Goal: Use online tool/utility: Utilize a website feature to perform a specific function

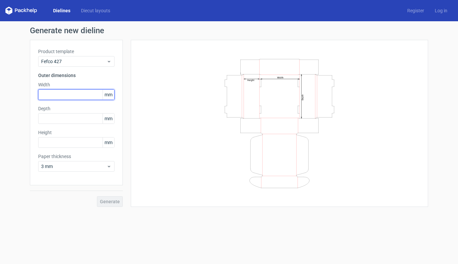
click at [77, 95] on input "text" at bounding box center [76, 94] width 76 height 11
click at [98, 11] on link "Diecut layouts" at bounding box center [96, 10] width 40 height 7
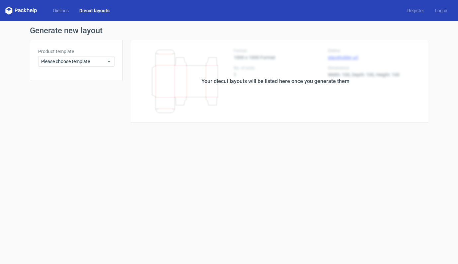
click at [76, 68] on div "Product template Please choose template" at bounding box center [76, 60] width 93 height 40
click at [78, 63] on span "Please choose template" at bounding box center [73, 61] width 65 height 7
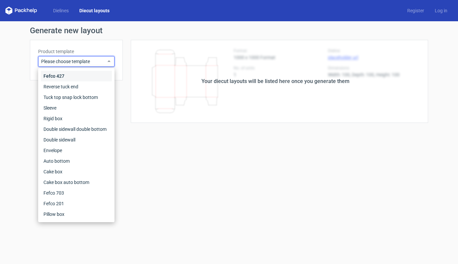
click at [59, 76] on div "Fefco 427" at bounding box center [76, 76] width 71 height 11
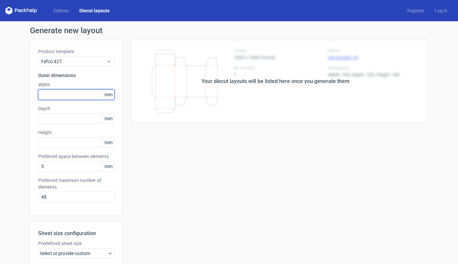
click at [62, 92] on input "text" at bounding box center [76, 94] width 76 height 11
type input "250"
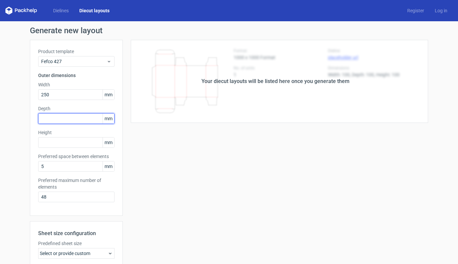
click at [63, 122] on input "text" at bounding box center [76, 118] width 76 height 11
type input "160"
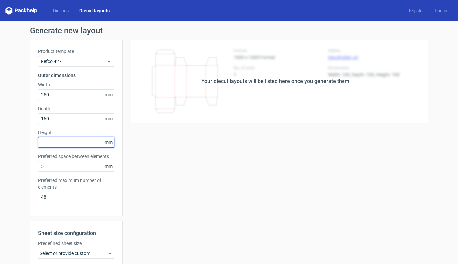
click at [61, 137] on input "text" at bounding box center [76, 142] width 76 height 11
type input "50"
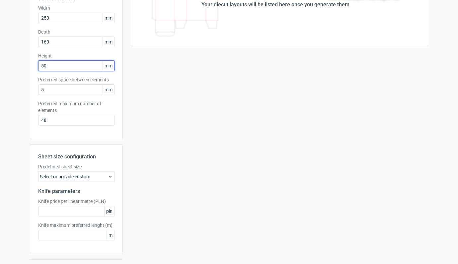
scroll to position [94, 0]
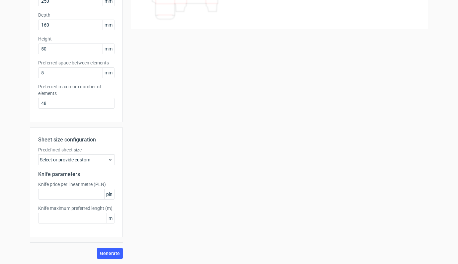
click at [98, 157] on div "Select or provide custom" at bounding box center [76, 159] width 76 height 11
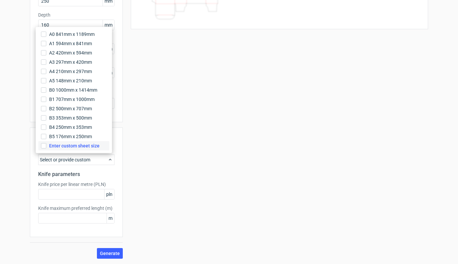
click at [79, 147] on span "Enter custom sheet size" at bounding box center [74, 145] width 50 height 7
click at [46, 147] on input "Enter custom sheet size" at bounding box center [43, 145] width 5 height 5
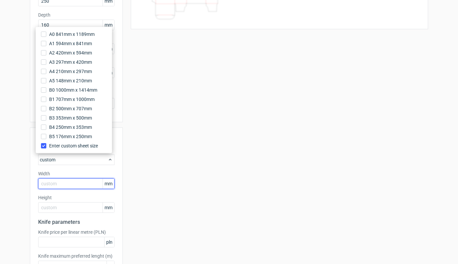
click at [62, 184] on input "text" at bounding box center [76, 183] width 76 height 11
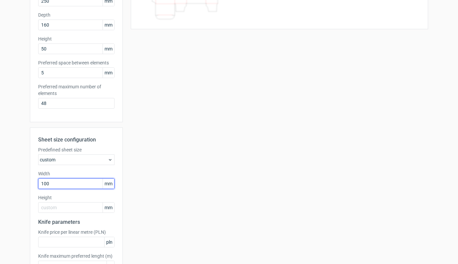
type input "1000"
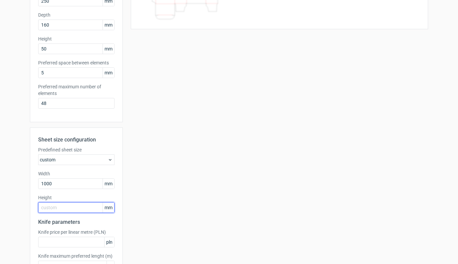
click at [69, 212] on input "text" at bounding box center [76, 207] width 76 height 11
type input "700"
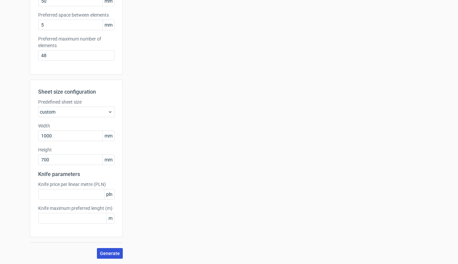
click at [106, 251] on span "Generate" at bounding box center [110, 253] width 20 height 5
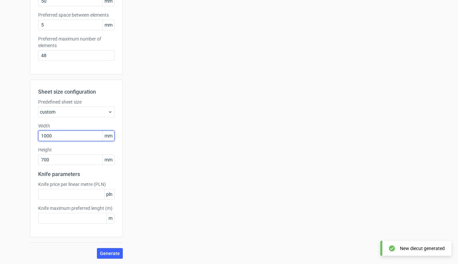
drag, startPoint x: 60, startPoint y: 137, endPoint x: 0, endPoint y: 135, distance: 60.1
click at [0, 135] on div "Generate new layout Product template Fefco 427 Outer dimensions Width 250 mm De…" at bounding box center [229, 72] width 458 height 384
type input "800"
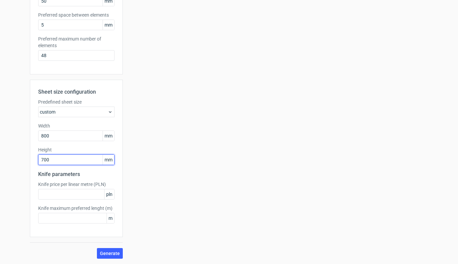
drag, startPoint x: 59, startPoint y: 160, endPoint x: 30, endPoint y: 157, distance: 29.3
click at [30, 157] on div "Sheet size configuration Predefined sheet size custom Width 800 mm Height 700 m…" at bounding box center [76, 158] width 93 height 157
type input "720"
click at [115, 252] on span "Generate" at bounding box center [110, 253] width 20 height 5
